Goal: Task Accomplishment & Management: Complete application form

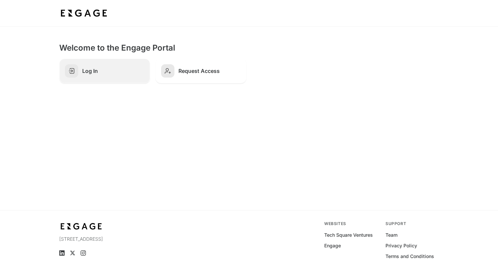
click at [113, 72] on h2 "Log In" at bounding box center [113, 71] width 62 height 7
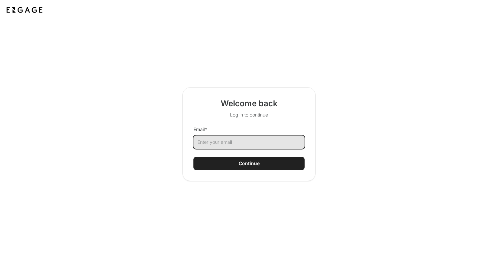
click at [218, 145] on input "Email *" at bounding box center [248, 142] width 111 height 13
type input "[PERSON_NAME][EMAIL_ADDRESS][PERSON_NAME]"
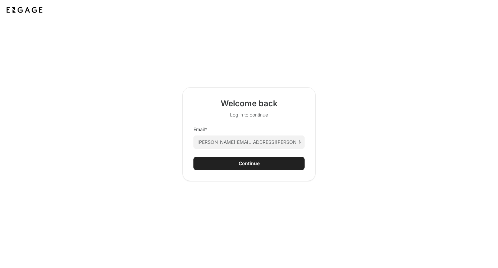
click at [244, 163] on div "Continue" at bounding box center [249, 163] width 21 height 7
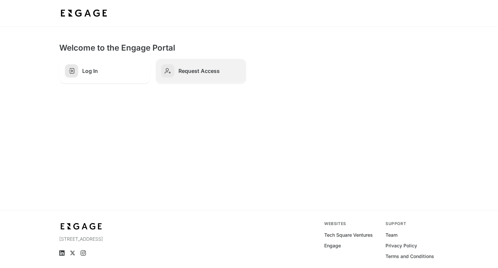
click at [183, 72] on h2 "Request Access" at bounding box center [210, 71] width 62 height 7
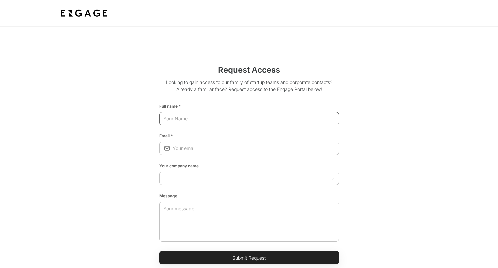
click at [187, 120] on input "text" at bounding box center [250, 119] width 180 height 12
type input "Ryan DeLosa"
click at [192, 150] on input "email" at bounding box center [256, 149] width 166 height 12
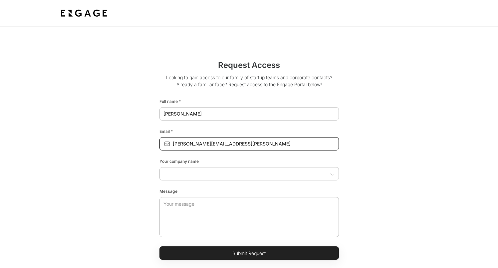
type input "[PERSON_NAME][EMAIL_ADDRESS][PERSON_NAME]"
click at [99, 168] on div "Request Access Looking to gain access to our family of startup teams and corpor…" at bounding box center [249, 159] width 370 height 211
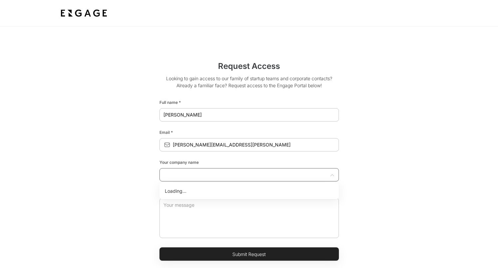
click at [187, 173] on input "text" at bounding box center [244, 175] width 165 height 7
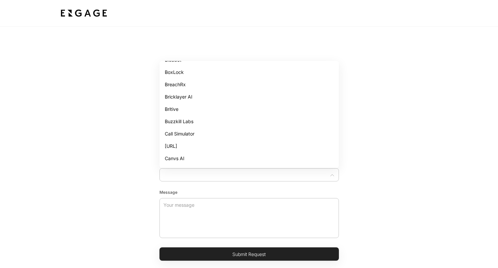
scroll to position [294, 0]
click at [185, 96] on li "Bricklayer AI" at bounding box center [250, 96] width 180 height 12
type input "Bricklayer AI"
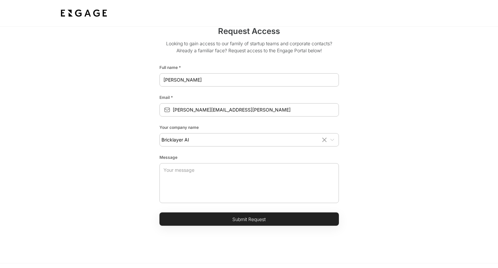
scroll to position [45, 0]
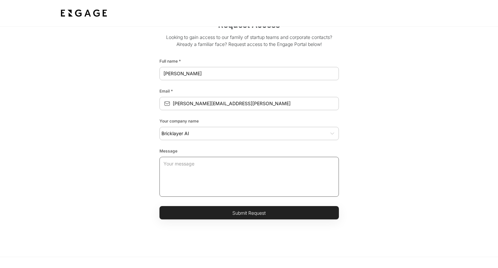
click at [173, 169] on textarea at bounding box center [250, 177] width 172 height 40
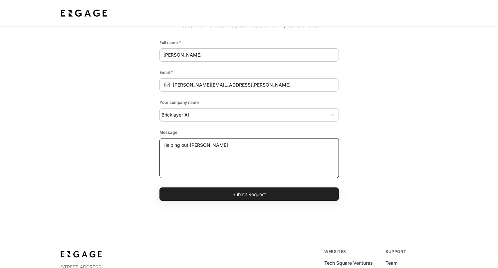
scroll to position [62, 0]
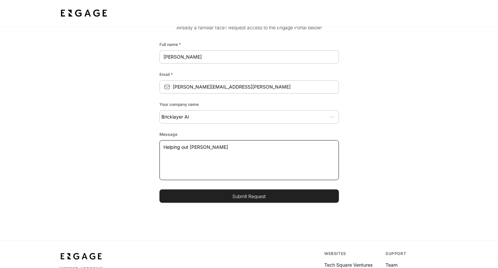
type textarea "Helping out Adam"
click at [212, 196] on button "Submit Request" at bounding box center [250, 195] width 180 height 13
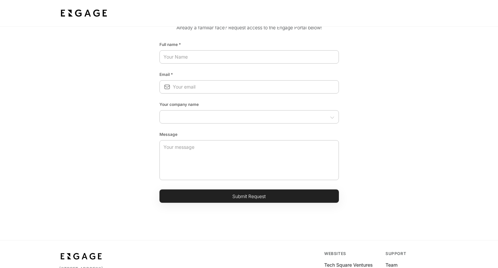
scroll to position [0, 0]
